Goal: Task Accomplishment & Management: Complete application form

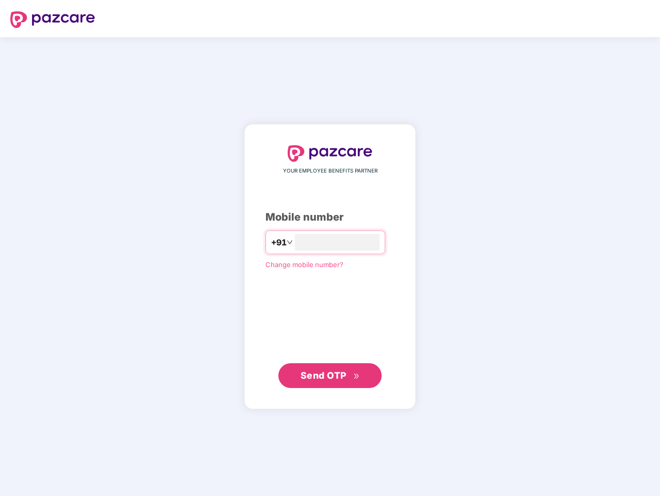
click at [330, 248] on input "number" at bounding box center [337, 242] width 85 height 17
click at [53, 20] on img at bounding box center [52, 19] width 85 height 17
click at [330, 376] on span "Send OTP" at bounding box center [324, 375] width 46 height 11
